Goal: Task Accomplishment & Management: Use online tool/utility

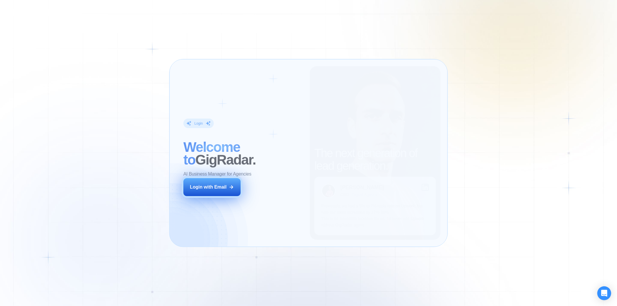
click at [230, 189] on icon at bounding box center [231, 187] width 5 height 5
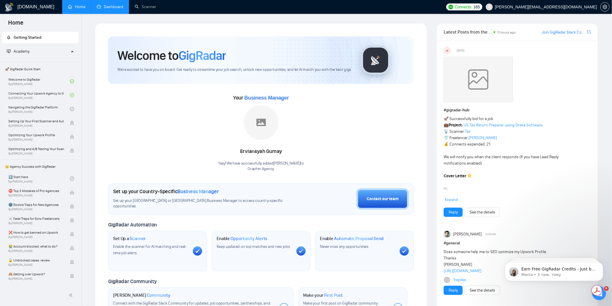
click at [108, 9] on link "Dashboard" at bounding box center [110, 6] width 26 height 5
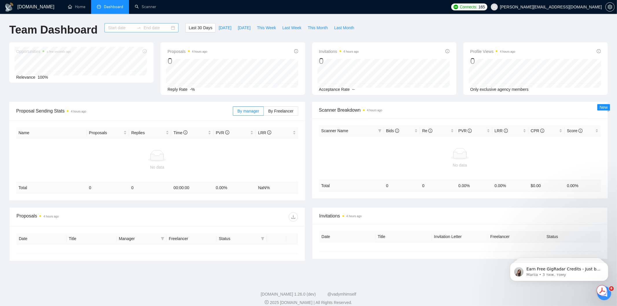
type input "2025-08-11"
type input "2025-09-10"
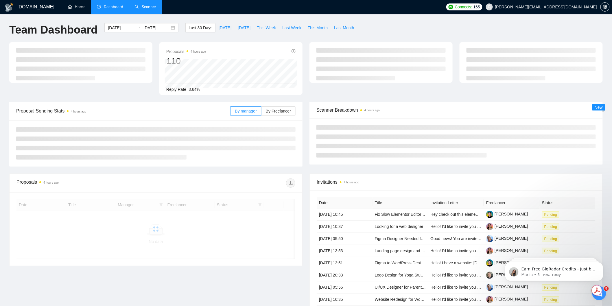
click at [151, 4] on link "Scanner" at bounding box center [145, 6] width 21 height 5
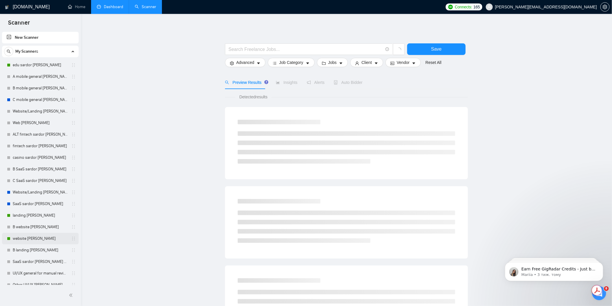
click at [33, 239] on link "website lilia sardor" at bounding box center [40, 239] width 55 height 12
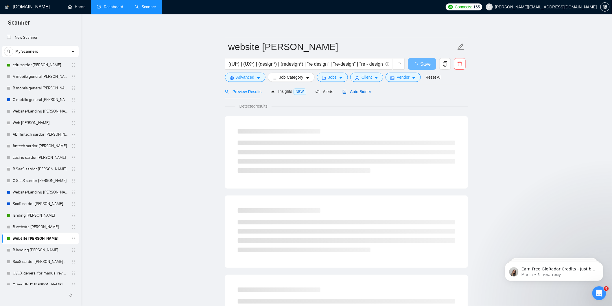
click at [355, 91] on span "Auto Bidder" at bounding box center [356, 91] width 29 height 5
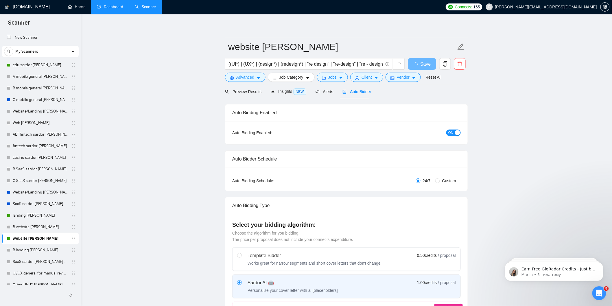
radio input "false"
radio input "true"
checkbox input "true"
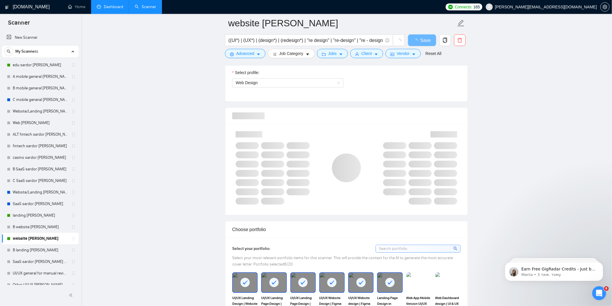
scroll to position [546, 0]
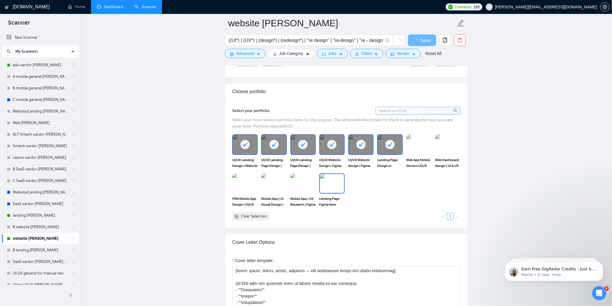
click at [333, 190] on img at bounding box center [332, 183] width 24 height 19
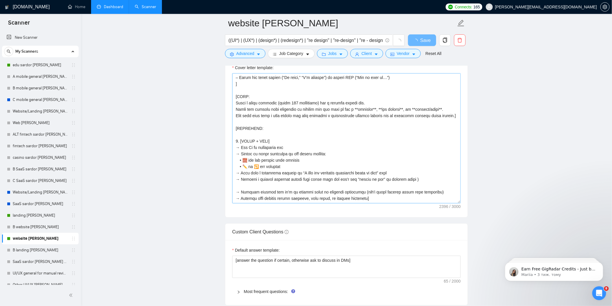
scroll to position [257, 0]
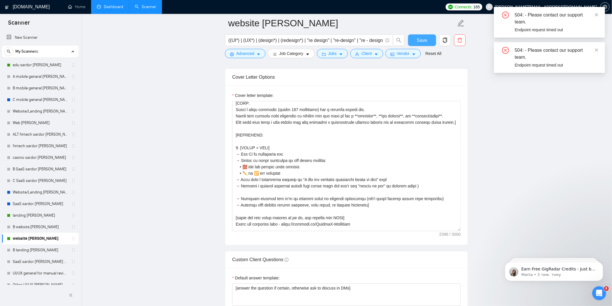
click at [424, 40] on span "Save" at bounding box center [422, 40] width 10 height 7
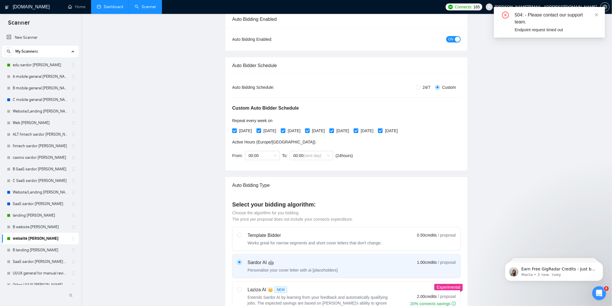
scroll to position [0, 0]
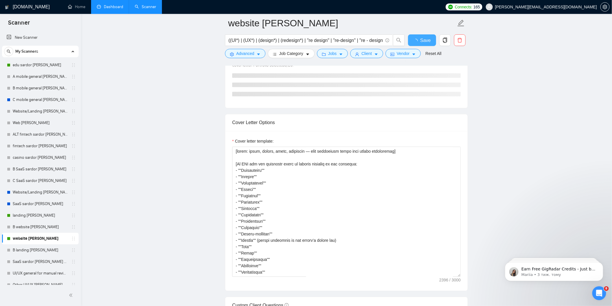
checkbox input "true"
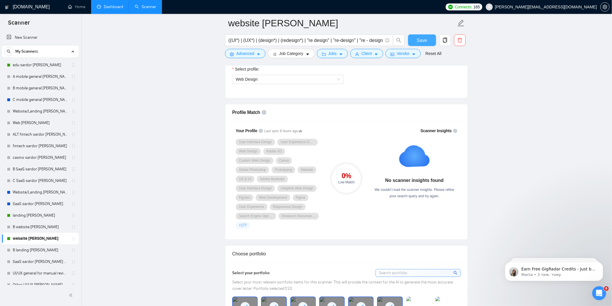
scroll to position [402, 0]
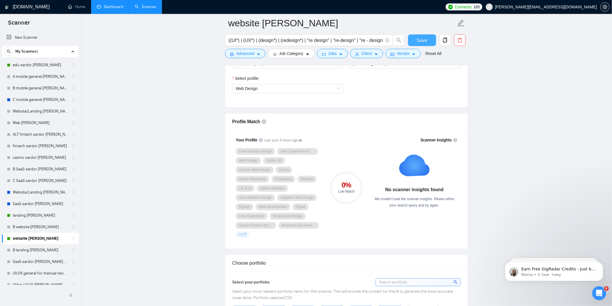
click at [423, 41] on span "Save" at bounding box center [422, 40] width 10 height 7
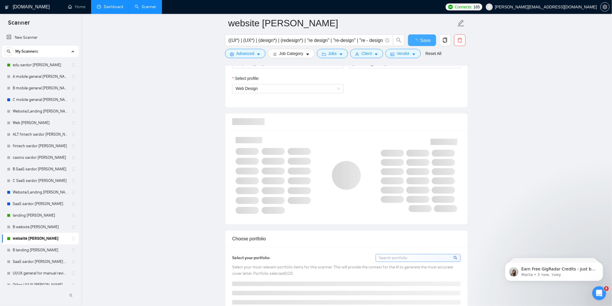
checkbox input "true"
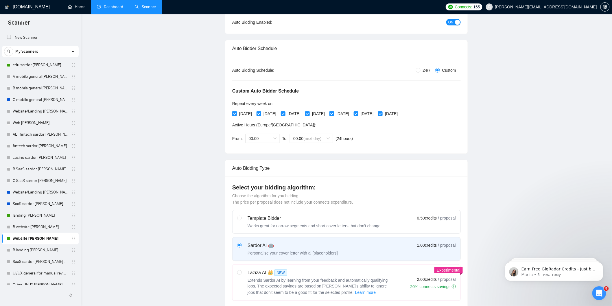
scroll to position [0, 0]
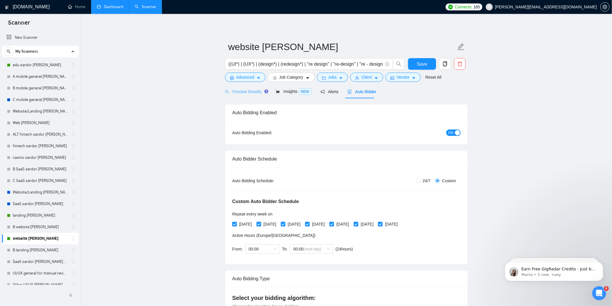
click at [248, 88] on div "Preview Results" at bounding box center [246, 92] width 42 height 14
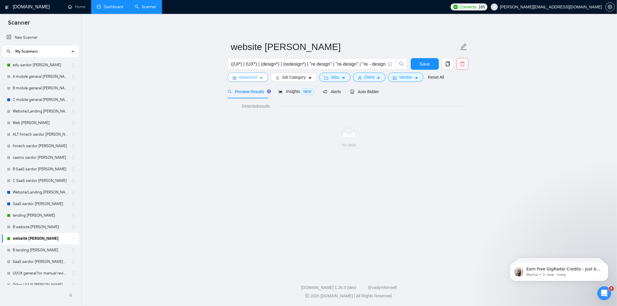
click at [251, 75] on span "Advanced" at bounding box center [248, 77] width 18 height 6
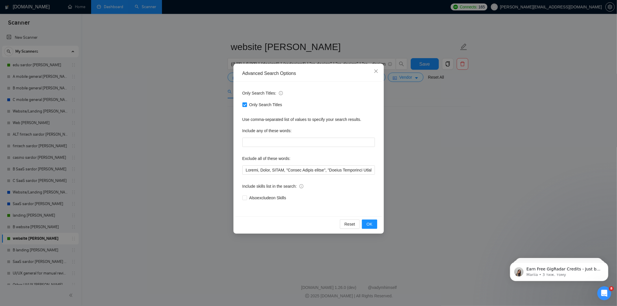
click at [431, 127] on div "Advanced Search Options Only Search Titles: Only Search Titles Use comma-separa…" at bounding box center [308, 153] width 617 height 306
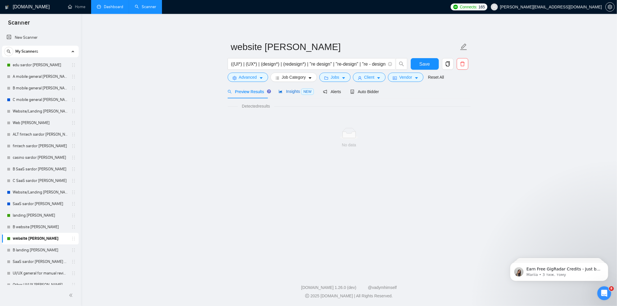
click at [285, 90] on span "Insights NEW" at bounding box center [296, 91] width 35 height 5
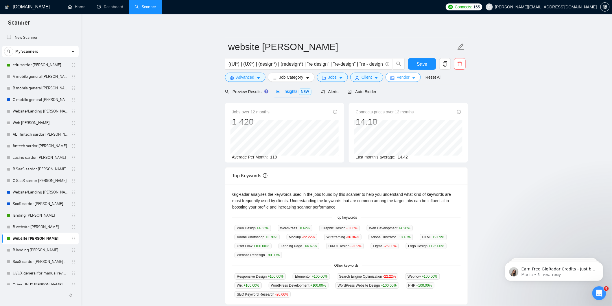
click at [404, 78] on span "Vendor" at bounding box center [403, 77] width 13 height 6
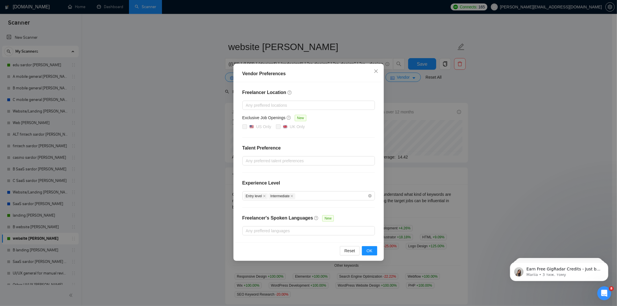
click at [427, 107] on div "Vendor Preferences Freelancer Location Any preffered locations Exclusive Job Op…" at bounding box center [308, 153] width 617 height 306
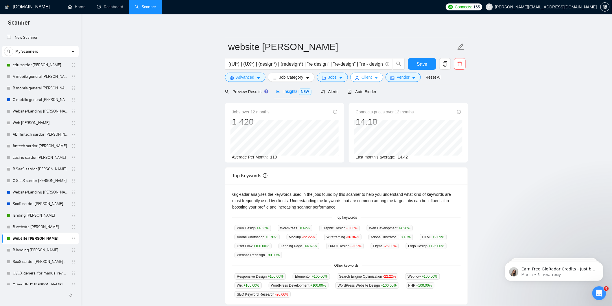
click at [366, 77] on span "Client" at bounding box center [367, 77] width 10 height 6
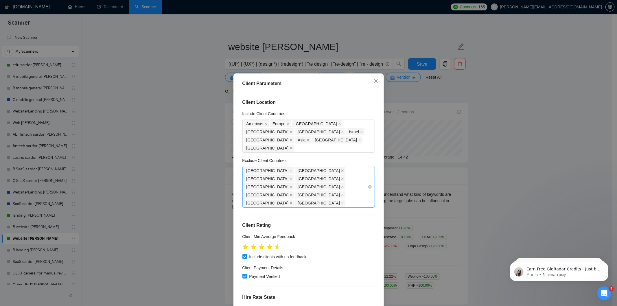
click at [298, 179] on div "India Pakistan Philippines Malaysia Antarctica Bangladesh Lebanon Nepal Thailan…" at bounding box center [306, 187] width 124 height 40
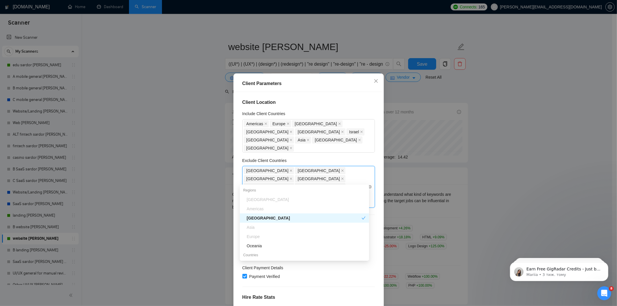
type input "sp"
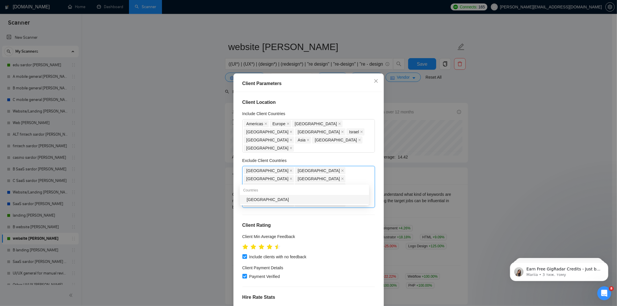
click at [289, 200] on div "Spain" at bounding box center [306, 199] width 119 height 6
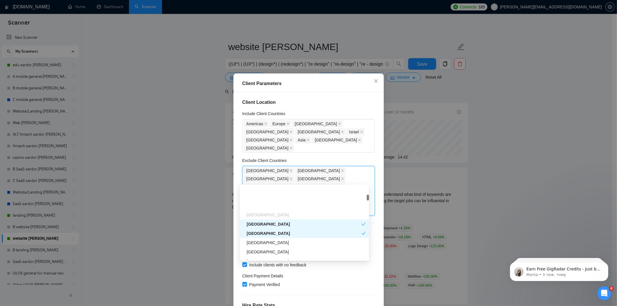
scroll to position [193, 0]
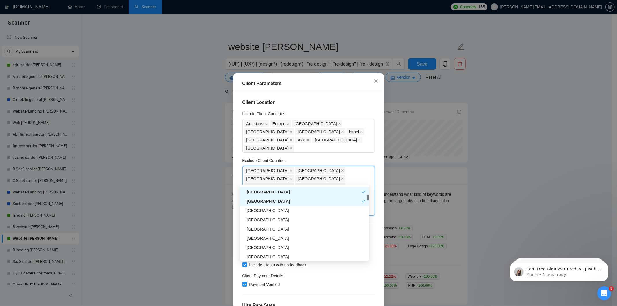
click at [365, 157] on div "Exclude Client Countries" at bounding box center [308, 161] width 132 height 9
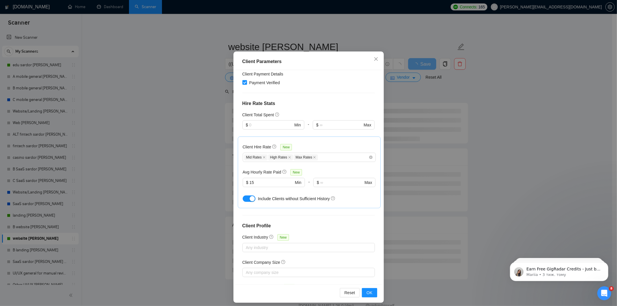
scroll to position [25, 0]
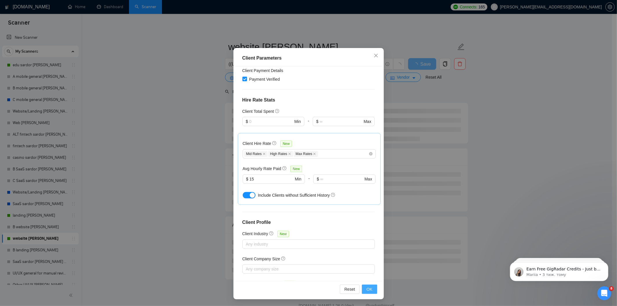
click at [369, 286] on span "OK" at bounding box center [369, 289] width 6 height 6
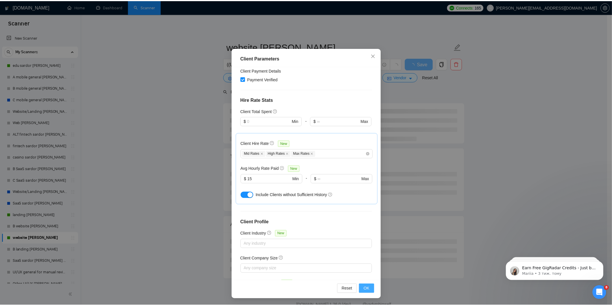
scroll to position [0, 0]
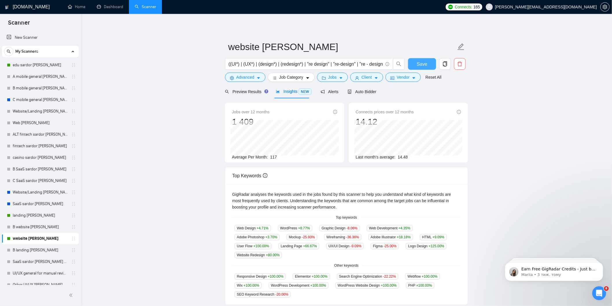
click at [423, 64] on span "Save" at bounding box center [422, 63] width 10 height 7
click at [361, 93] on span "Auto Bidder" at bounding box center [362, 91] width 29 height 5
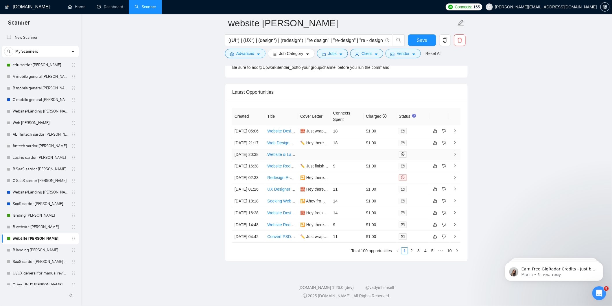
scroll to position [1607, 0]
click at [350, 125] on td "18" at bounding box center [347, 131] width 33 height 12
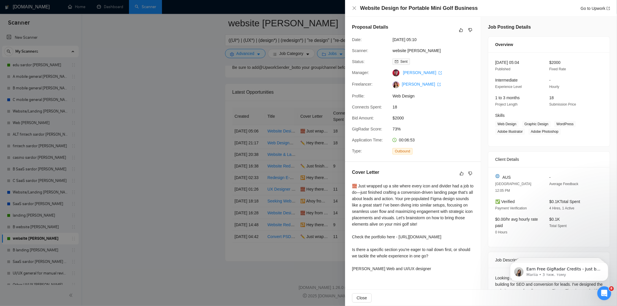
click at [307, 186] on div at bounding box center [308, 153] width 617 height 306
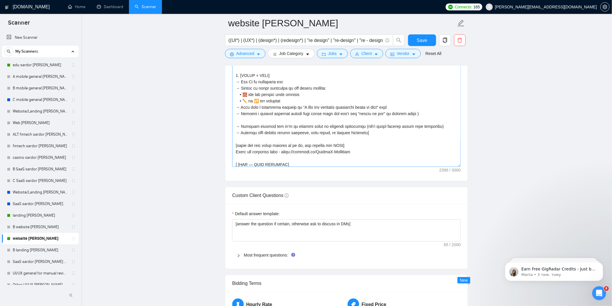
scroll to position [253, 0]
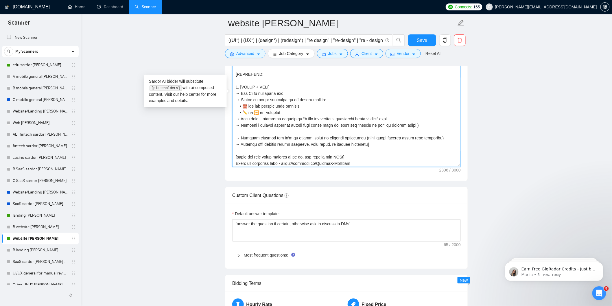
drag, startPoint x: 360, startPoint y: 129, endPoint x: 229, endPoint y: 128, distance: 131.0
click at [229, 128] on div "Cover letter template:" at bounding box center [346, 101] width 242 height 160
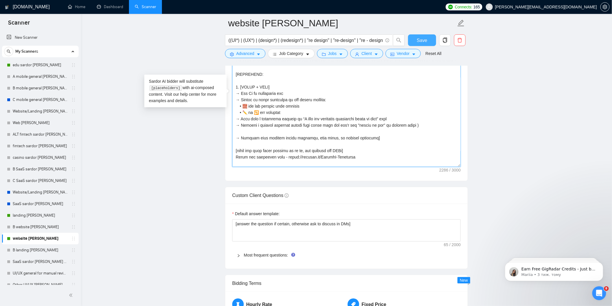
type textarea "[style: short, punchy, human, confident — solo freelancer voice with slight per…"
click at [421, 40] on span "Save" at bounding box center [422, 40] width 10 height 7
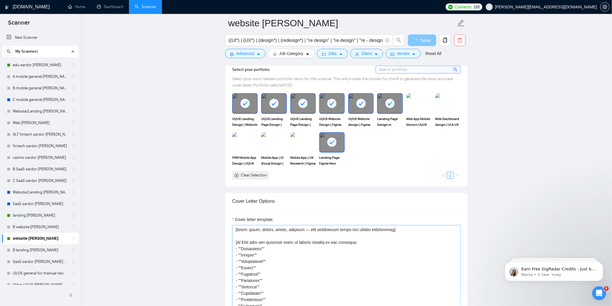
scroll to position [611, 0]
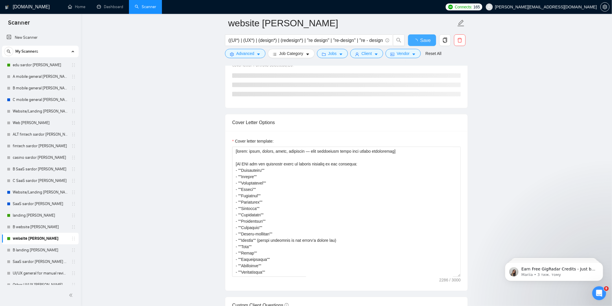
checkbox input "true"
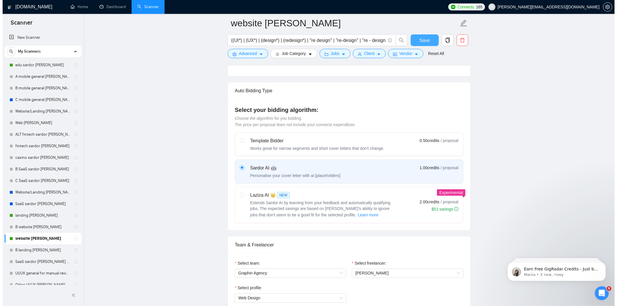
scroll to position [0, 0]
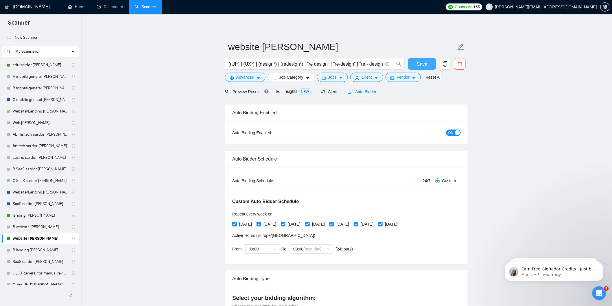
click at [424, 61] on span "Save" at bounding box center [422, 63] width 10 height 7
click at [253, 75] on span "Advanced" at bounding box center [245, 77] width 18 height 6
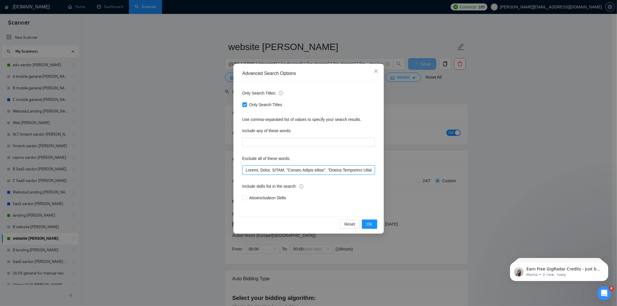
click at [274, 169] on input "text" at bounding box center [308, 169] width 132 height 9
click at [361, 43] on div "Advanced Search Options Only Search Titles: Only Search Titles Use comma-separa…" at bounding box center [308, 153] width 617 height 306
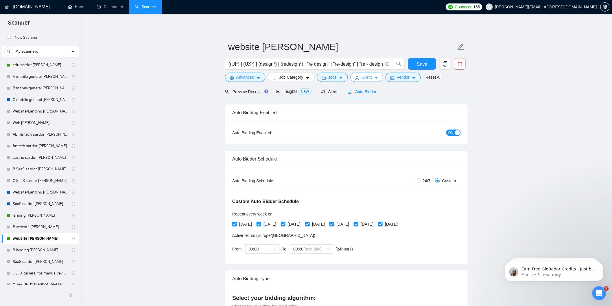
click at [366, 80] on span "Client" at bounding box center [367, 77] width 10 height 6
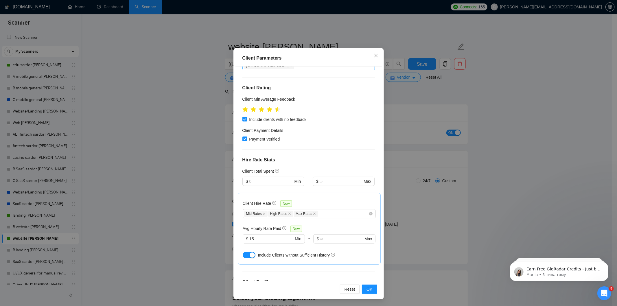
scroll to position [180, 0]
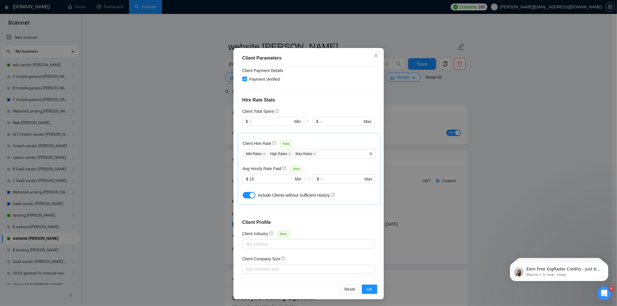
click at [437, 116] on div "Client Parameters Client Location Include Client Countries Americas Europe Aust…" at bounding box center [308, 153] width 617 height 306
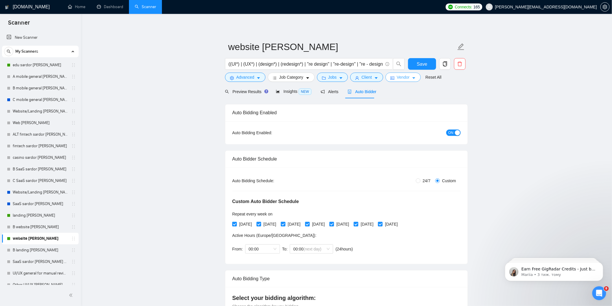
click at [401, 80] on span "Vendor" at bounding box center [403, 77] width 13 height 6
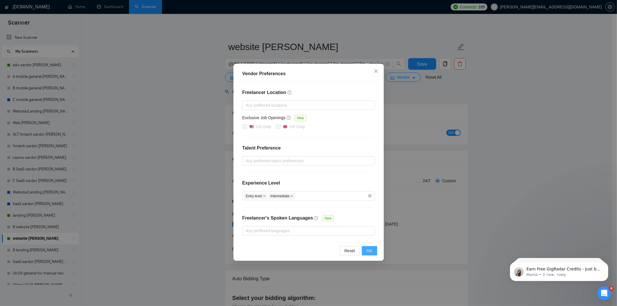
click at [374, 251] on button "OK" at bounding box center [369, 250] width 15 height 9
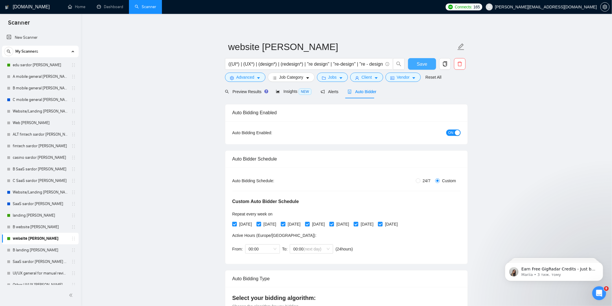
click at [417, 65] on span "Save" at bounding box center [422, 63] width 10 height 7
checkbox input "true"
click at [35, 213] on link "landing lilia sardor" at bounding box center [40, 216] width 55 height 12
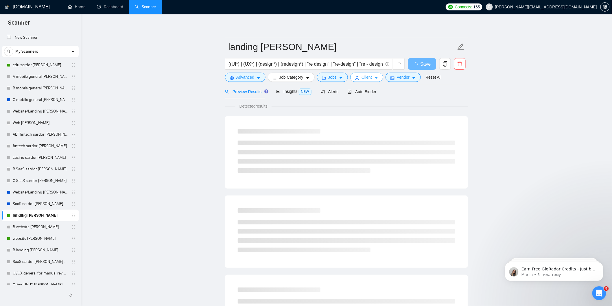
click at [362, 76] on span "Client" at bounding box center [367, 77] width 10 height 6
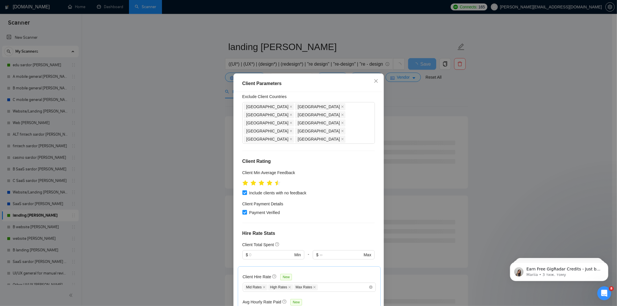
scroll to position [180, 0]
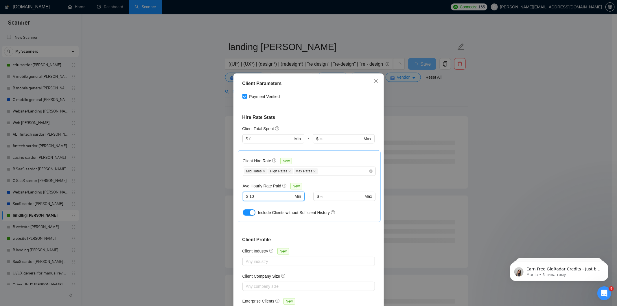
click at [255, 193] on input "10" at bounding box center [271, 196] width 44 height 6
type input "15"
click at [314, 155] on div "Client Hire Rate New Mid Rates High Rates Max Rates Avg Hourly Rate Paid New 15…" at bounding box center [309, 186] width 133 height 62
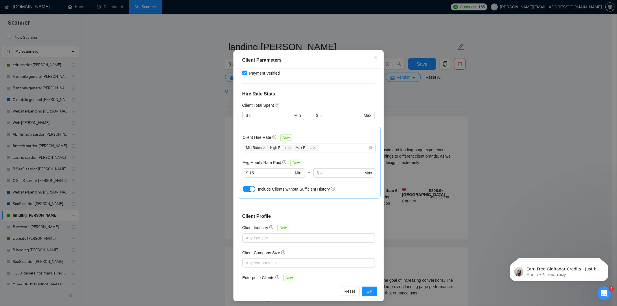
scroll to position [25, 0]
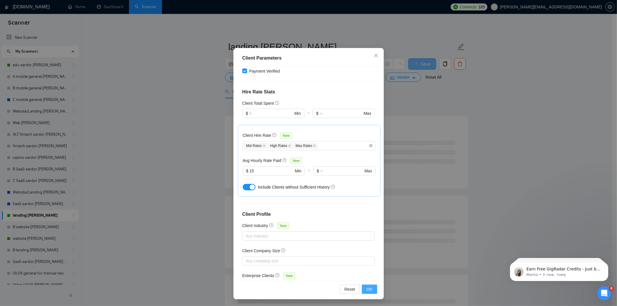
click at [369, 292] on span "OK" at bounding box center [369, 289] width 6 height 6
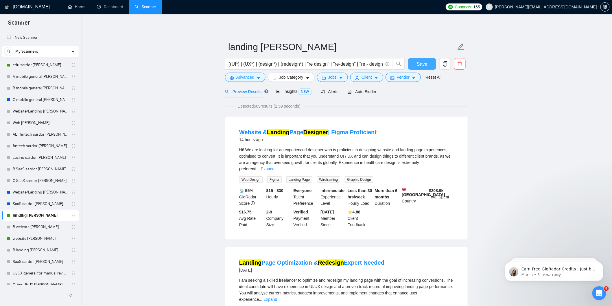
click at [428, 65] on button "Save" at bounding box center [422, 64] width 28 height 12
click at [339, 78] on icon "caret-down" at bounding box center [341, 78] width 4 height 4
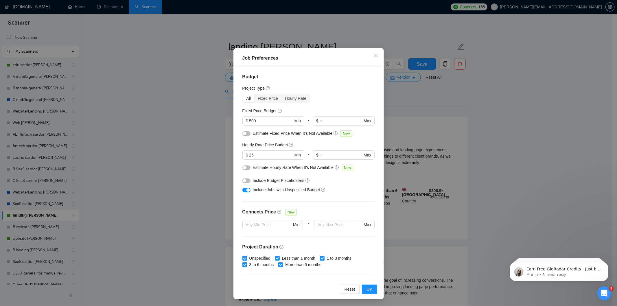
click at [391, 89] on div "Job Preferences Budget Project Type All Fixed Price Hourly Rate Fixed Price Bud…" at bounding box center [308, 153] width 617 height 306
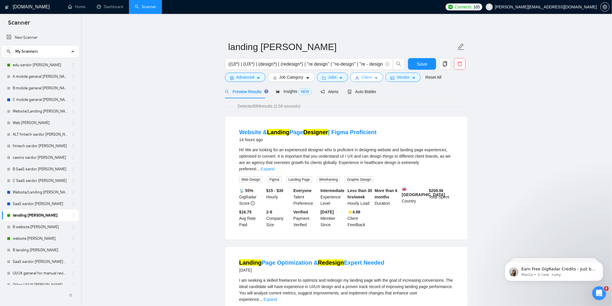
click at [359, 78] on button "Client" at bounding box center [366, 77] width 33 height 9
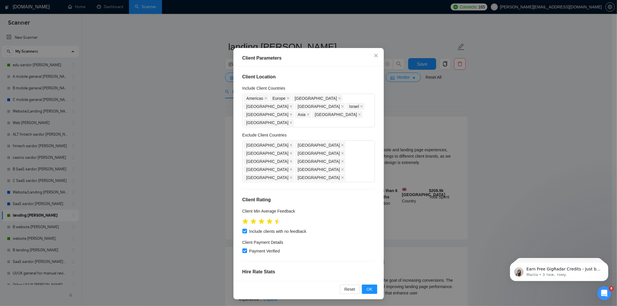
click at [412, 106] on div "Client Parameters Client Location Include Client Countries Americas Europe Aust…" at bounding box center [308, 153] width 617 height 306
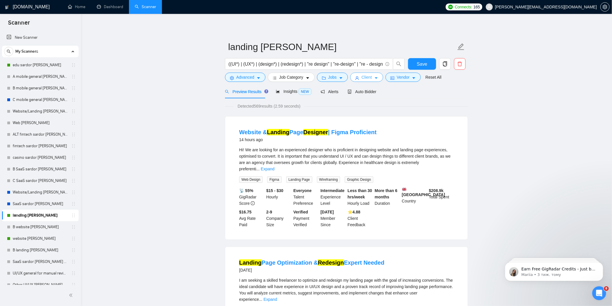
click at [366, 80] on span "Client" at bounding box center [367, 77] width 10 height 6
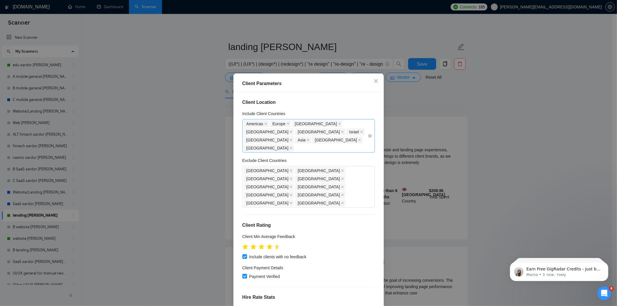
click at [321, 136] on div "Americas Europe Australia United Arab Emirates Saudi Arabia Israel New Zealand …" at bounding box center [306, 136] width 124 height 32
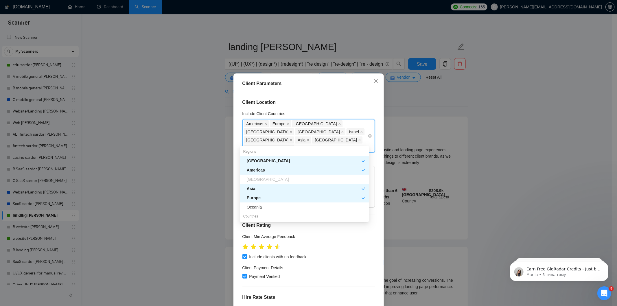
type input "sp"
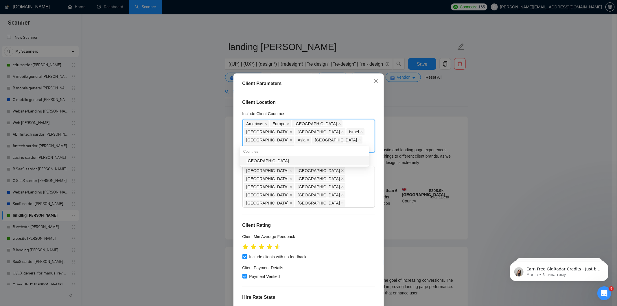
click at [305, 158] on div "Spain" at bounding box center [306, 161] width 119 height 6
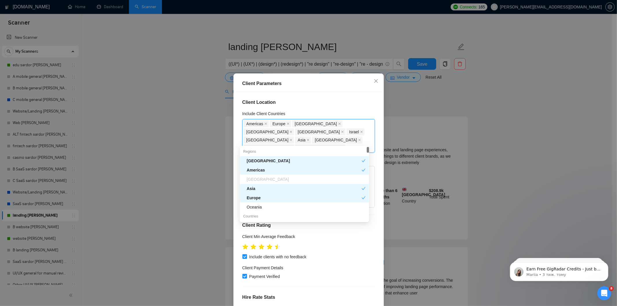
click at [321, 106] on div "Client Location Include Client Countries Americas Europe Australia United Arab …" at bounding box center [308, 199] width 146 height 214
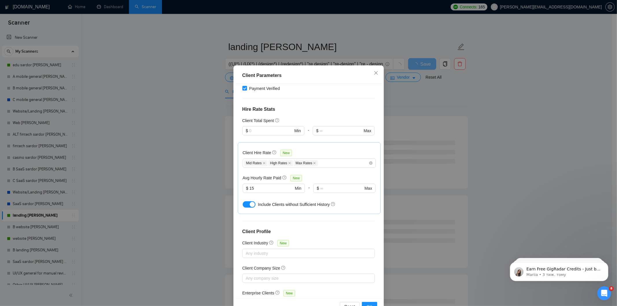
scroll to position [25, 0]
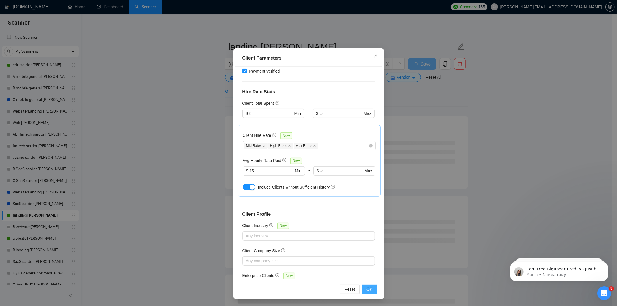
click at [369, 289] on span "OK" at bounding box center [369, 289] width 6 height 6
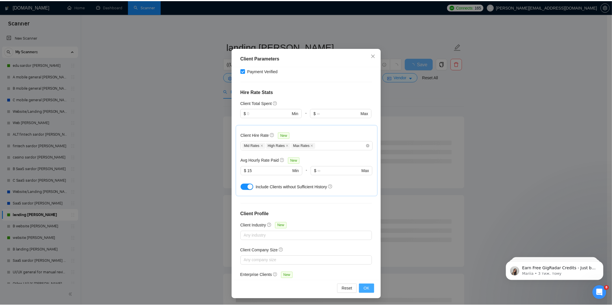
scroll to position [0, 0]
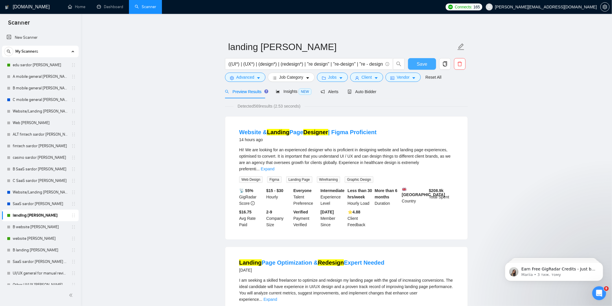
click at [428, 64] on button "Save" at bounding box center [422, 64] width 28 height 12
click at [294, 92] on span "Insights NEW" at bounding box center [293, 91] width 35 height 5
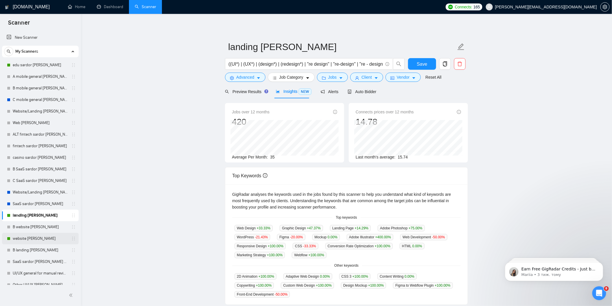
click at [29, 237] on link "website lilia sardor" at bounding box center [40, 239] width 55 height 12
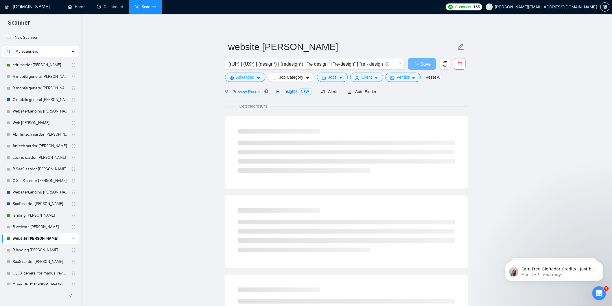
click at [295, 90] on span "Insights NEW" at bounding box center [293, 91] width 35 height 5
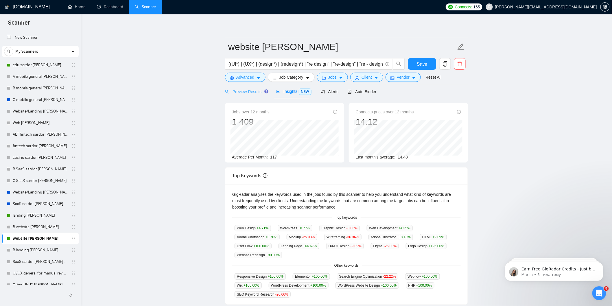
click at [246, 87] on div "Preview Results" at bounding box center [246, 92] width 42 height 14
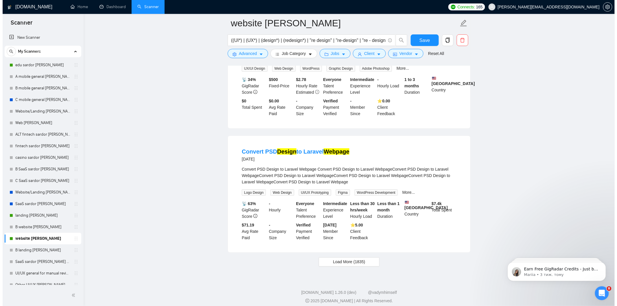
scroll to position [1125, 0]
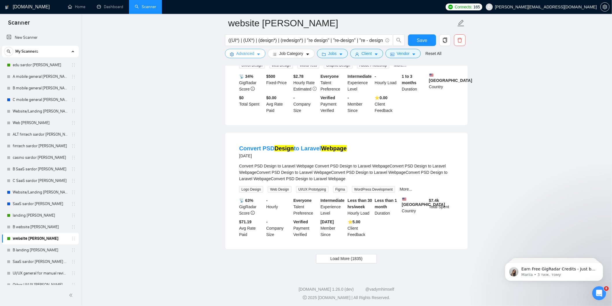
click at [239, 54] on span "Advanced" at bounding box center [245, 53] width 18 height 6
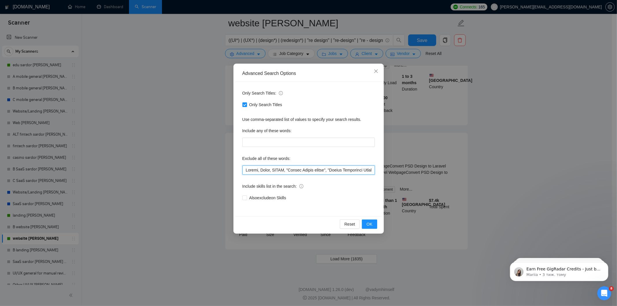
click at [246, 170] on input "text" at bounding box center [308, 169] width 132 height 9
type input "Divi, Laravel, Weebly, Tilda, IONOS, "Annual Report design", "Annual Indigenous…"
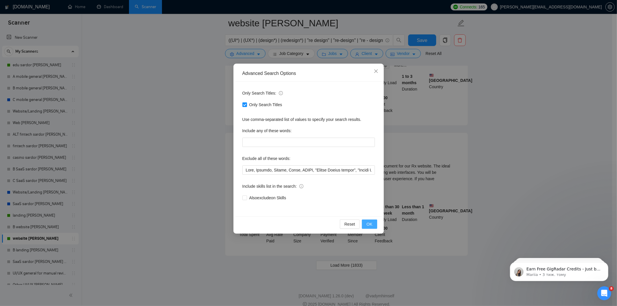
click at [374, 224] on button "OK" at bounding box center [369, 224] width 15 height 9
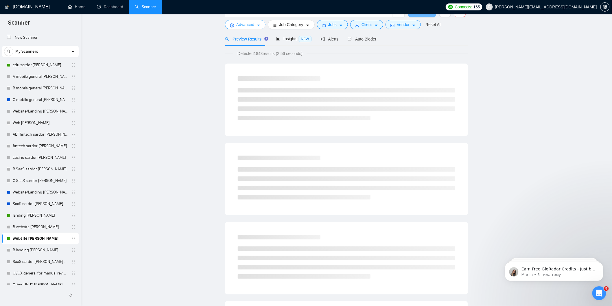
scroll to position [0, 0]
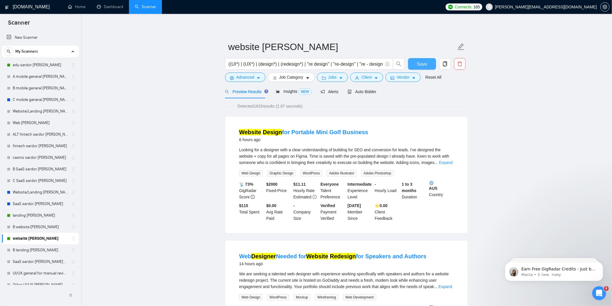
click at [422, 64] on span "Save" at bounding box center [422, 63] width 10 height 7
click at [423, 65] on div "Reset all filters" at bounding box center [431, 66] width 31 height 10
click at [423, 60] on button "Save" at bounding box center [422, 64] width 28 height 12
click at [111, 5] on link "Dashboard" at bounding box center [110, 6] width 26 height 5
